Goal: Transaction & Acquisition: Purchase product/service

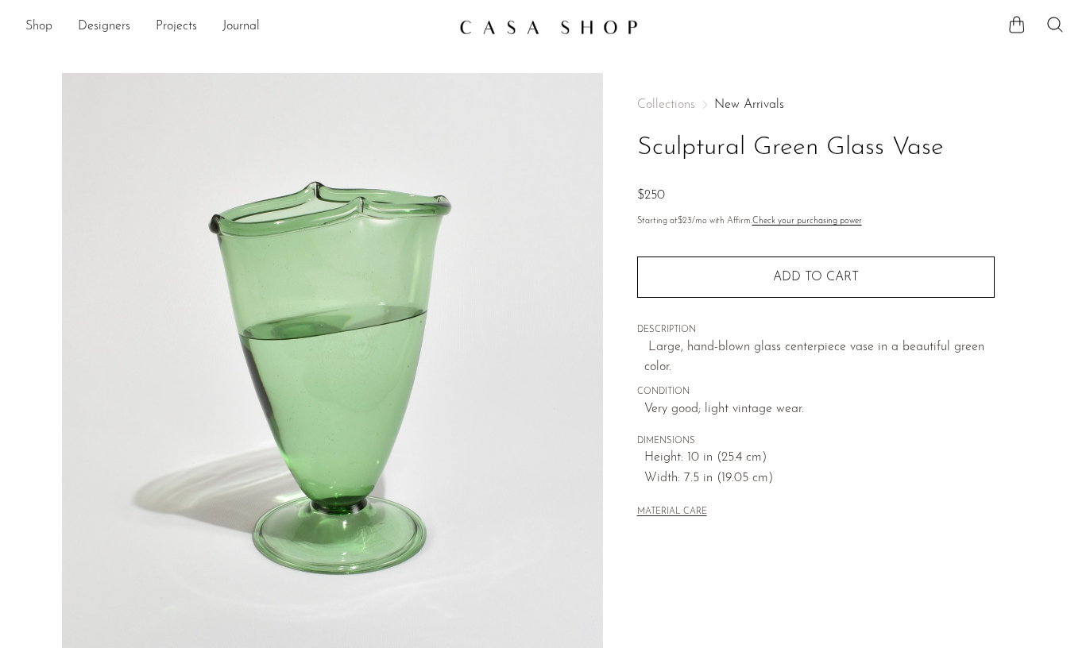
click at [33, 23] on link "Shop" at bounding box center [38, 27] width 27 height 21
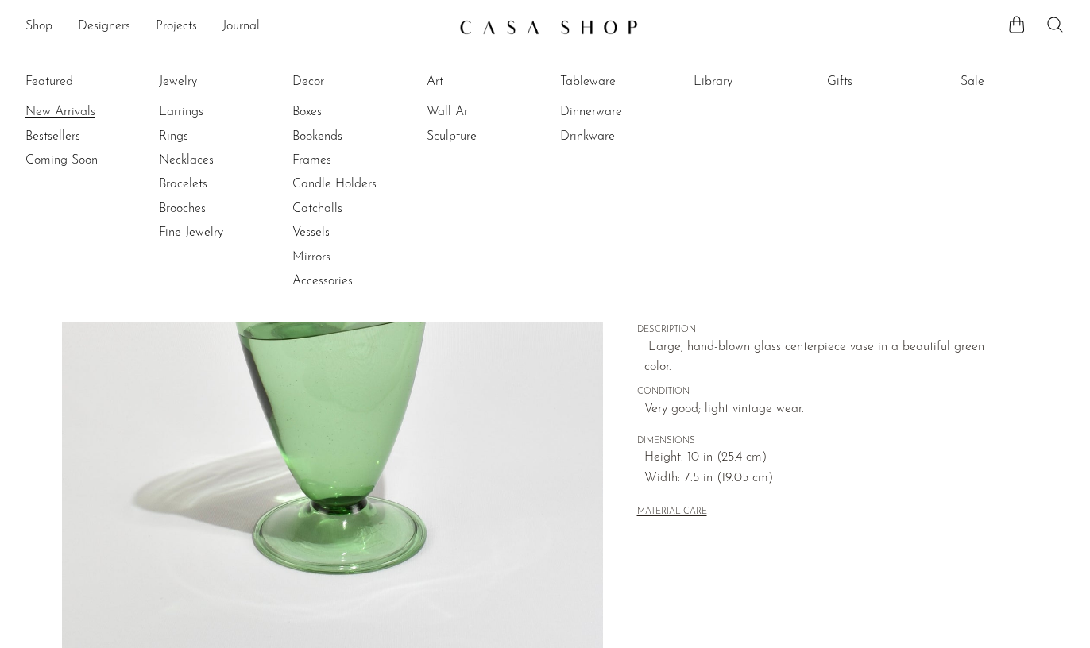
click at [56, 111] on link "New Arrivals" at bounding box center [84, 111] width 119 height 17
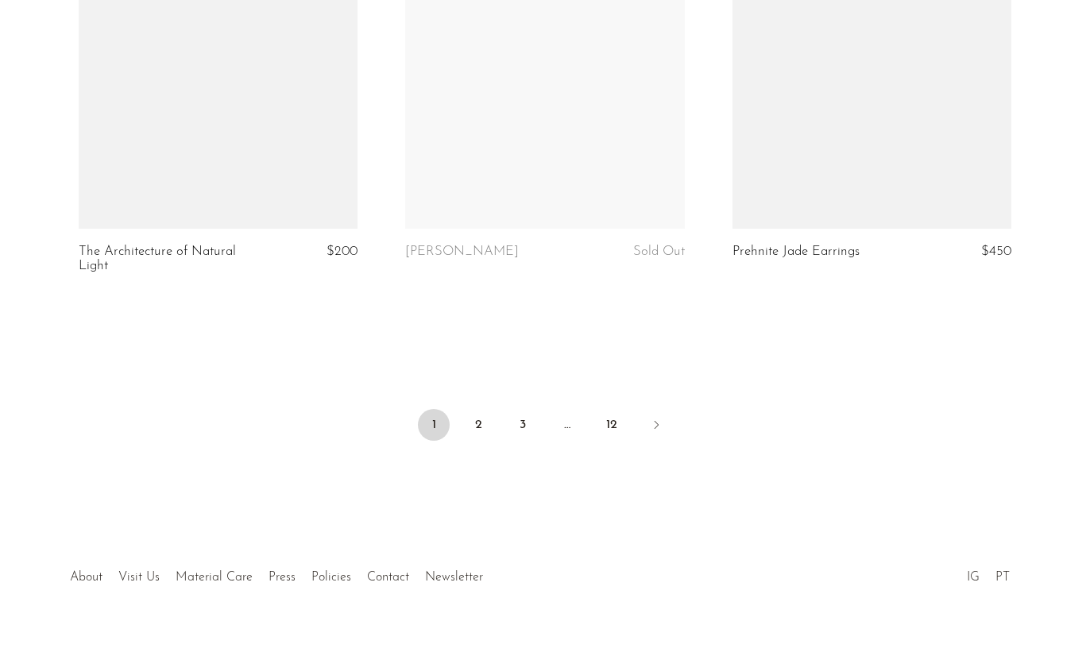
scroll to position [5469, 0]
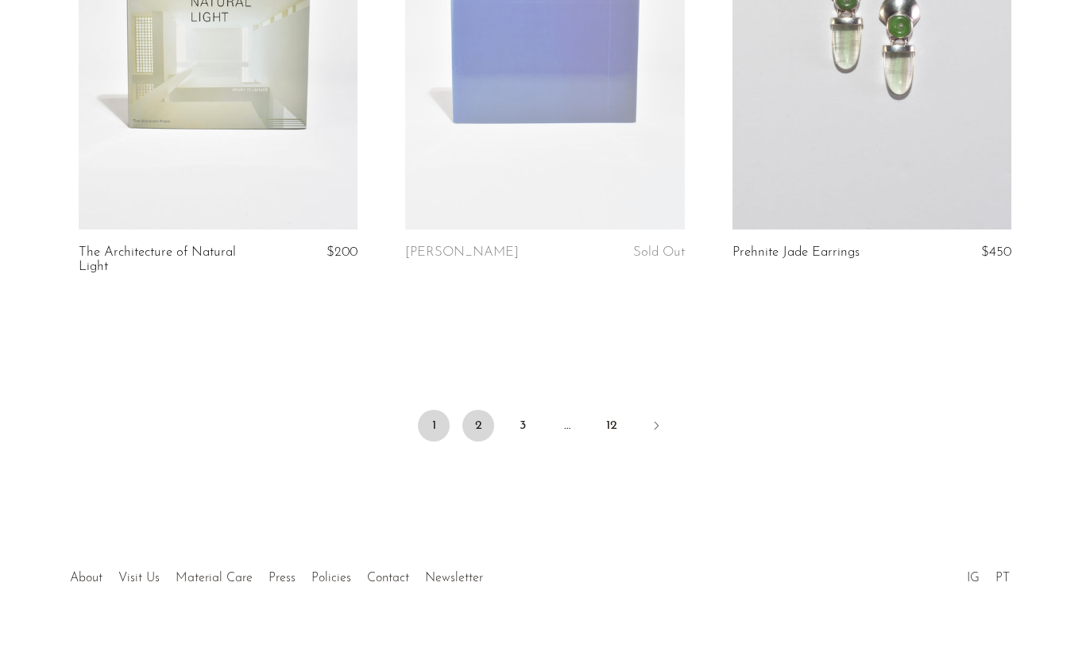
click at [483, 410] on link "2" at bounding box center [478, 426] width 32 height 32
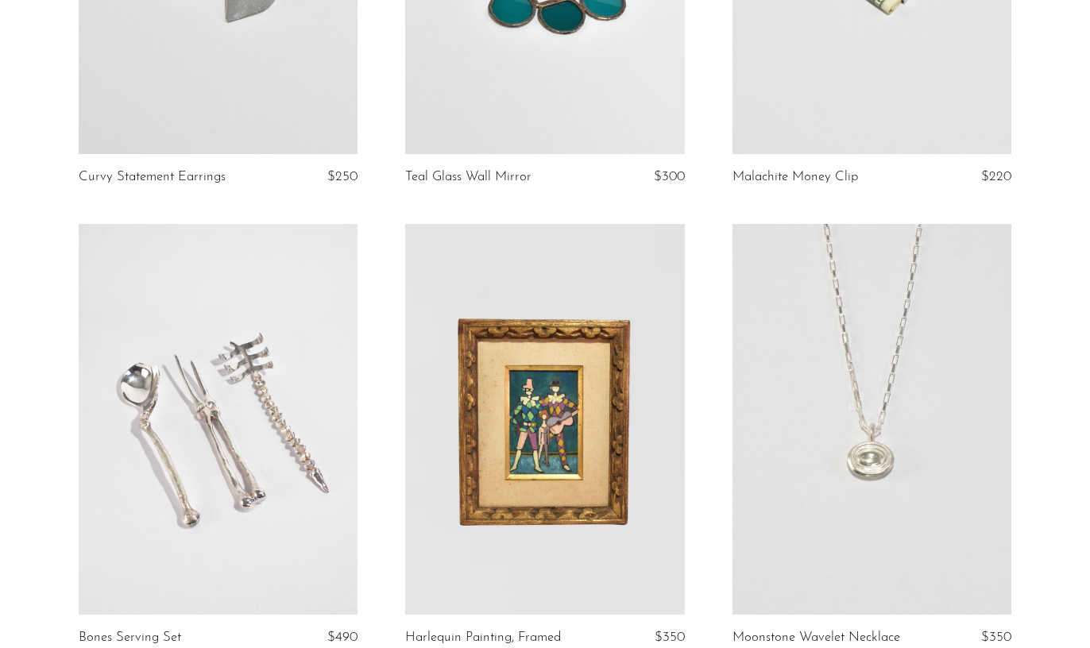
scroll to position [1736, 0]
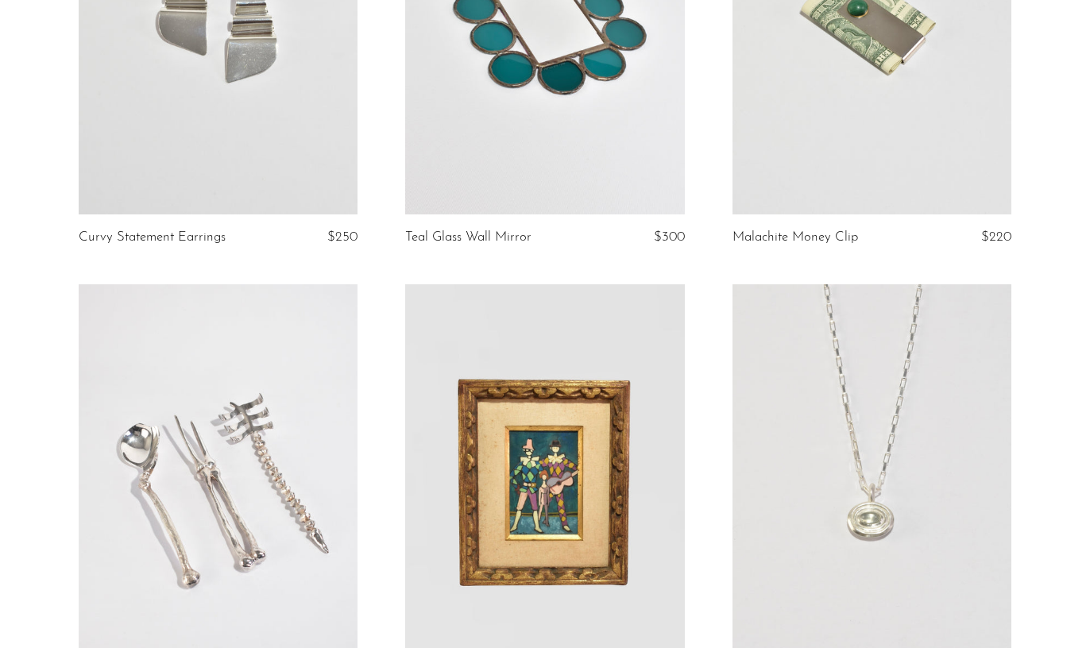
click at [849, 213] on article "Malachite Money Clip $220" at bounding box center [872, 54] width 327 height 461
click at [849, 197] on link at bounding box center [872, 19] width 280 height 391
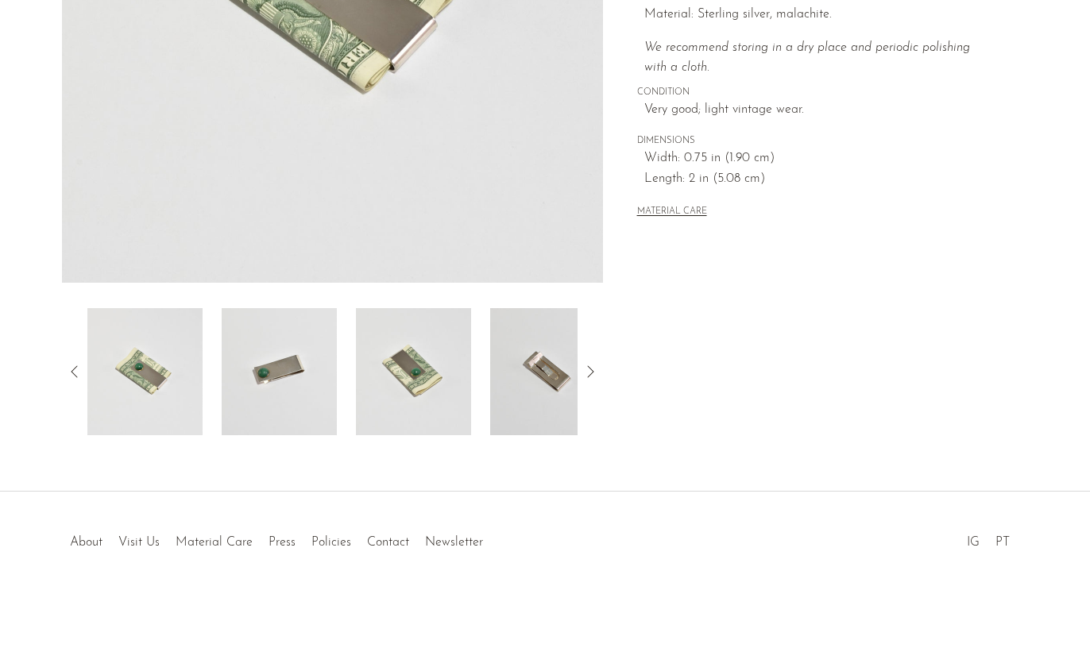
scroll to position [386, 0]
click at [280, 356] on img at bounding box center [279, 371] width 115 height 127
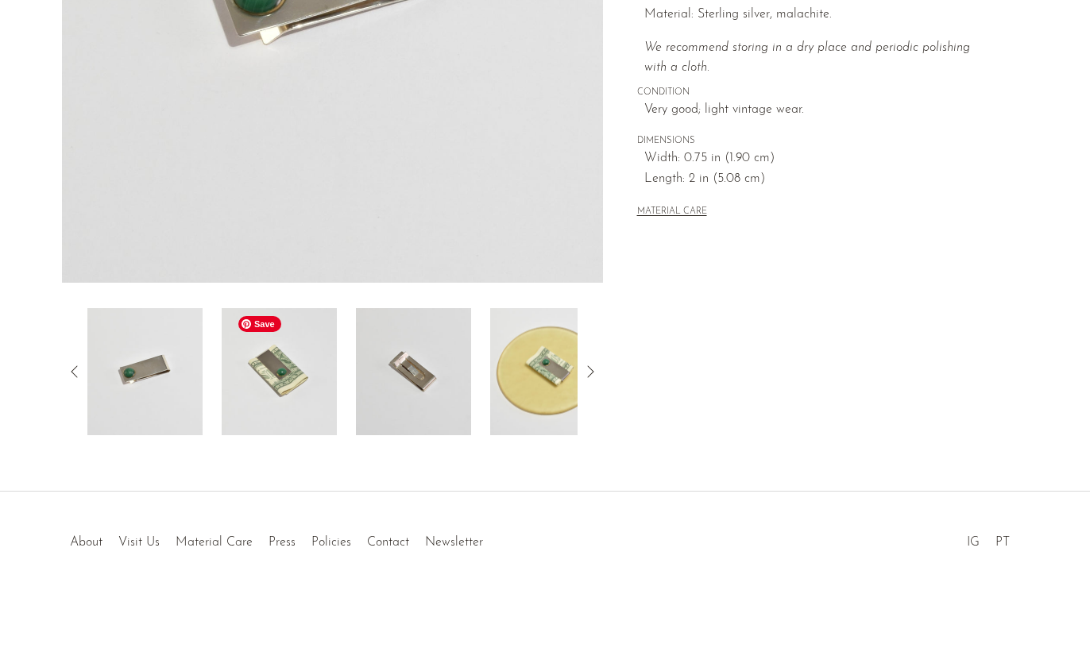
click at [284, 355] on img at bounding box center [279, 371] width 115 height 127
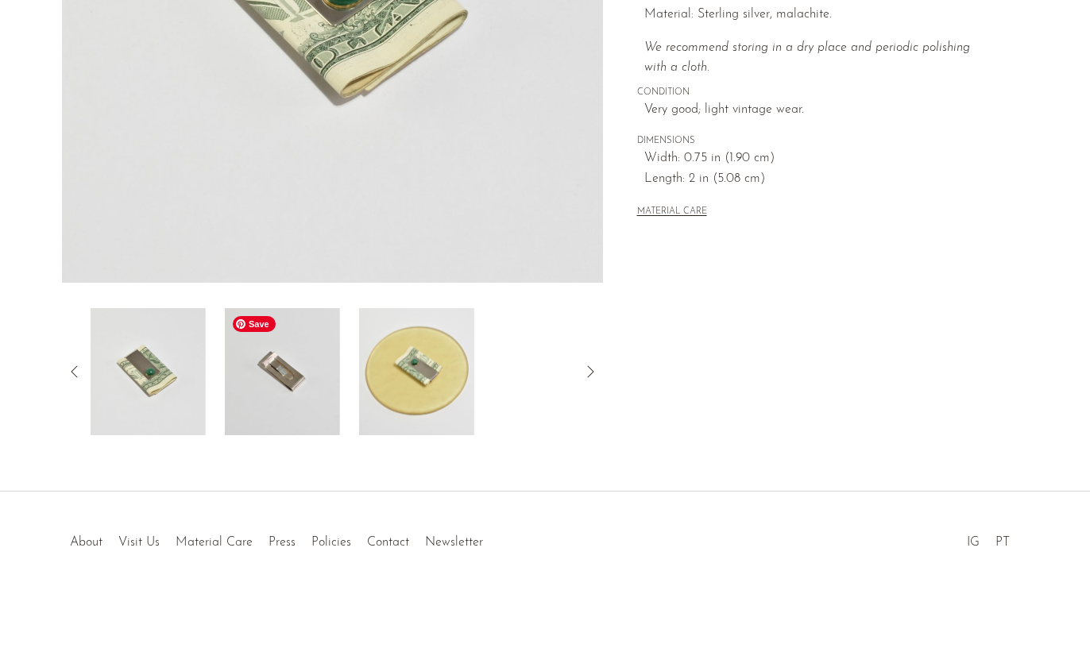
click at [284, 355] on img at bounding box center [282, 371] width 115 height 127
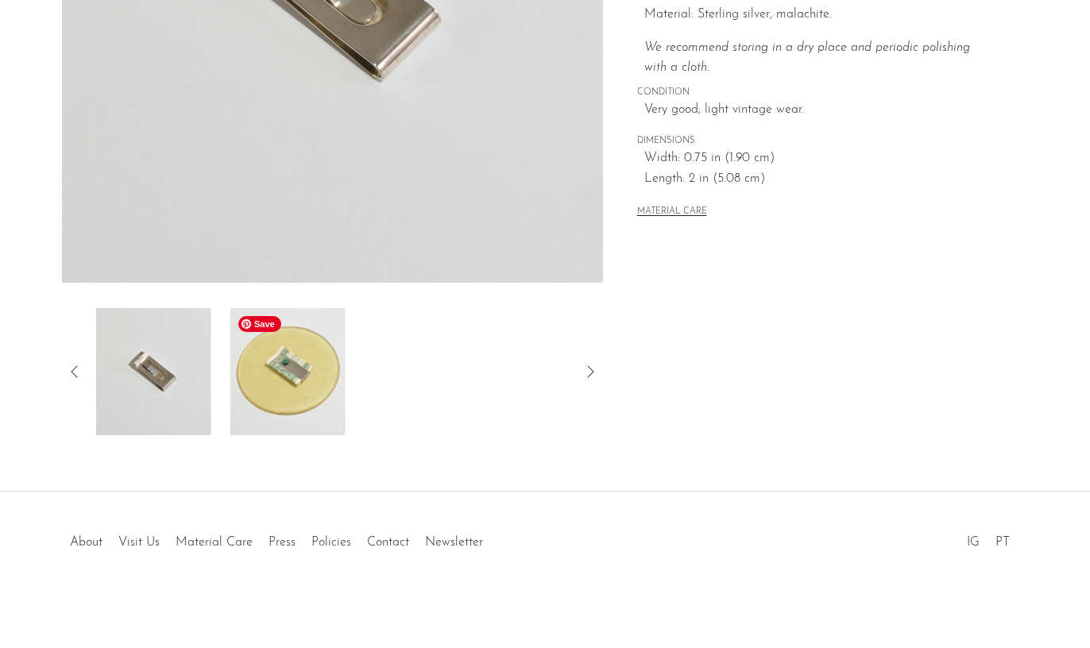
click at [284, 355] on img at bounding box center [287, 371] width 115 height 127
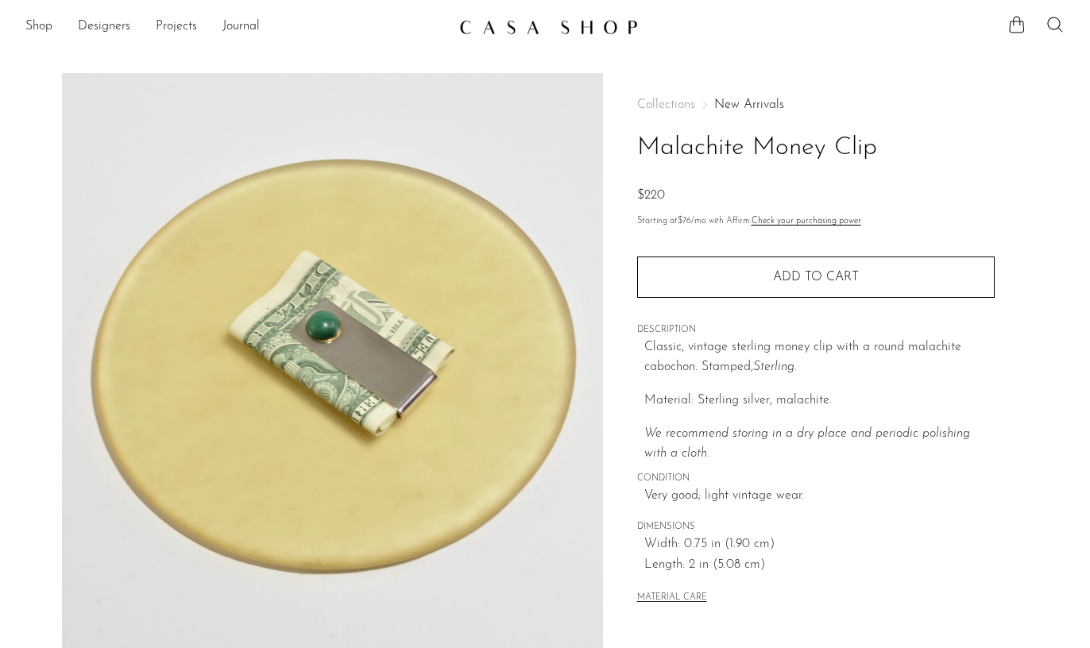
scroll to position [0, 0]
